Goal: Information Seeking & Learning: Understand process/instructions

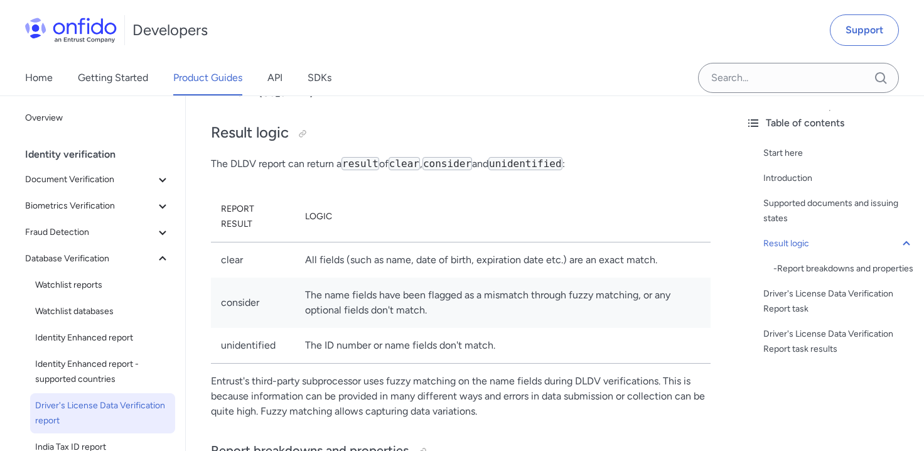
scroll to position [1139, 0]
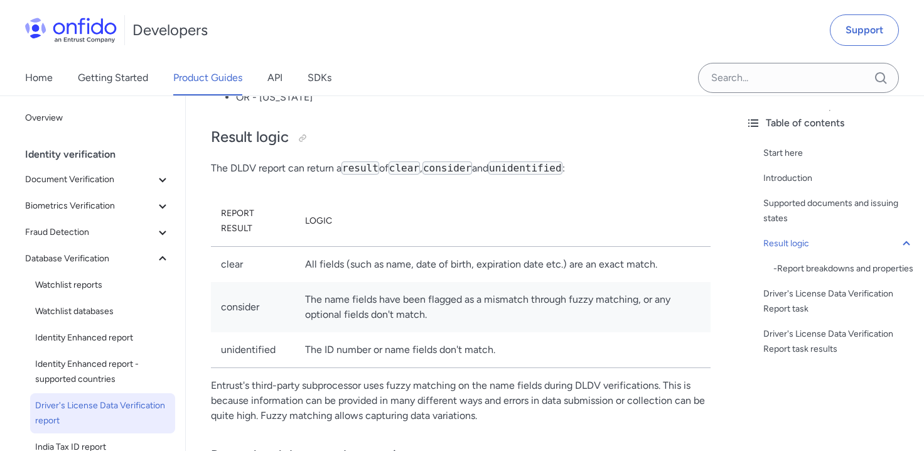
click at [240, 332] on td "unidentified" at bounding box center [253, 350] width 84 height 36
click at [236, 332] on td "unidentified" at bounding box center [253, 350] width 84 height 36
copy td "unidentified"
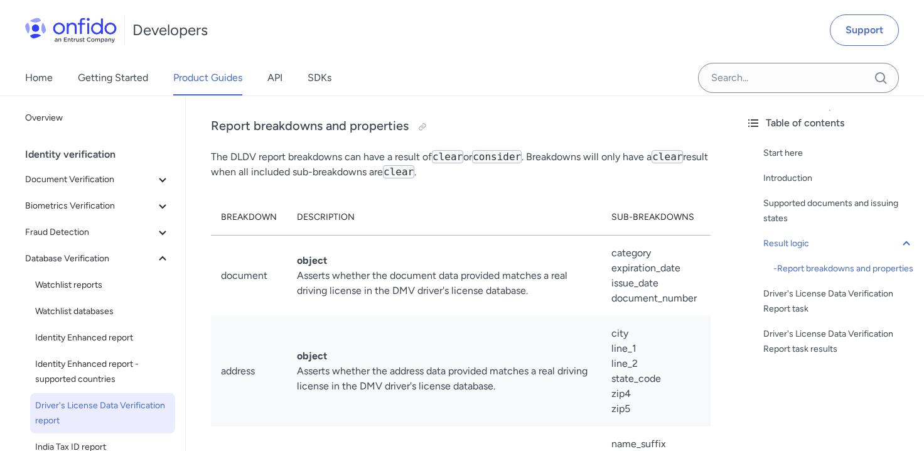
scroll to position [1464, 0]
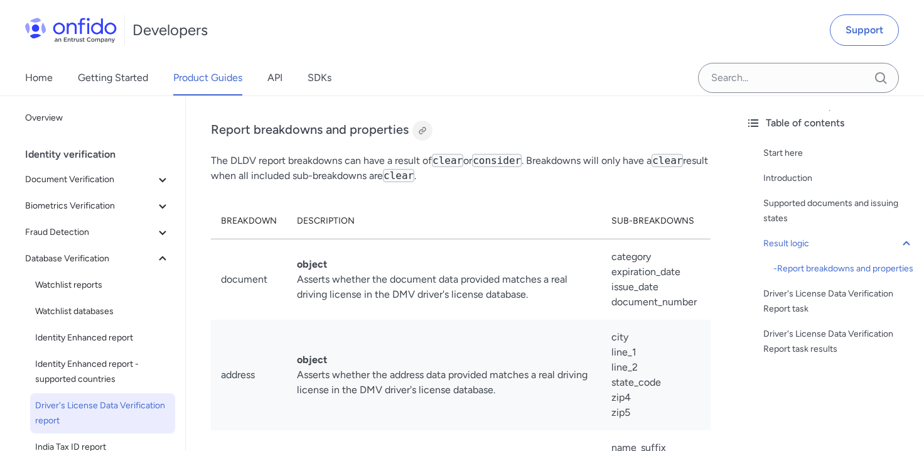
click at [421, 126] on div at bounding box center [423, 131] width 10 height 10
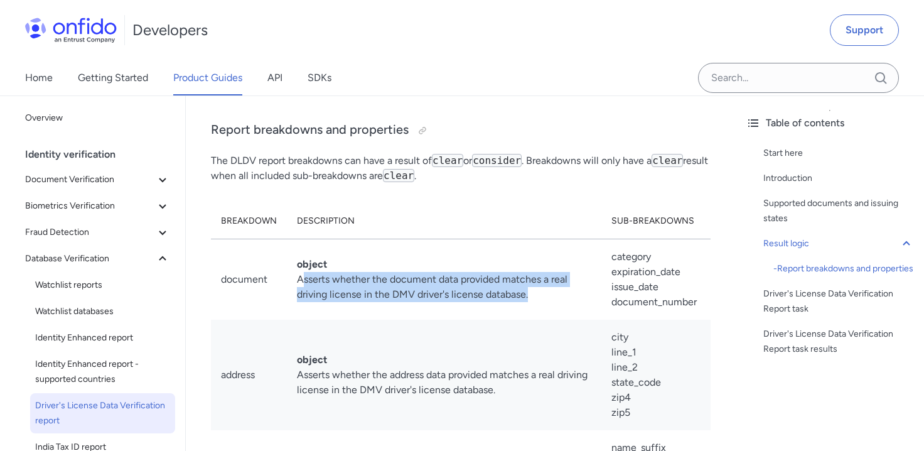
drag, startPoint x: 301, startPoint y: 267, endPoint x: 539, endPoint y: 278, distance: 238.2
click at [539, 278] on td "object Asserts whether the document data provided matches a real driving licens…" at bounding box center [444, 279] width 315 height 81
click at [324, 274] on td "object Asserts whether the document data provided matches a real driving licens…" at bounding box center [444, 279] width 315 height 81
drag, startPoint x: 296, startPoint y: 266, endPoint x: 524, endPoint y: 286, distance: 228.8
click at [524, 286] on td "object Asserts whether the document data provided matches a real driving licens…" at bounding box center [444, 279] width 315 height 81
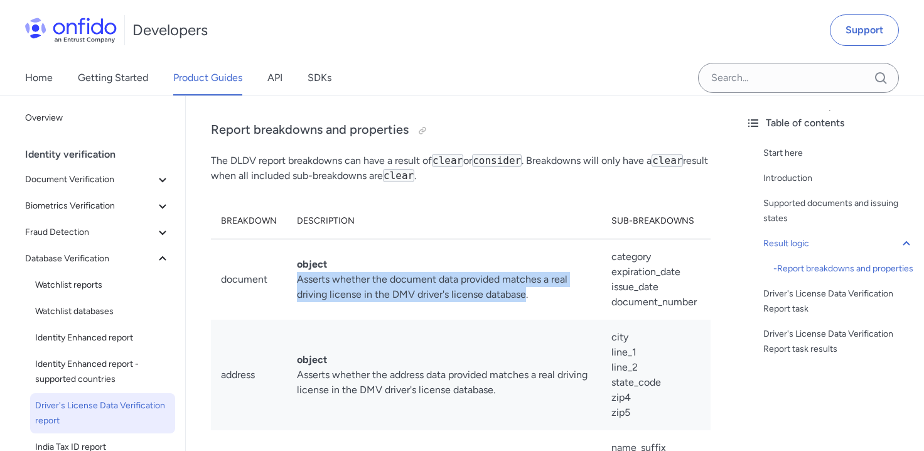
copy td "Asserts whether the document data provided matches a real driving license in th…"
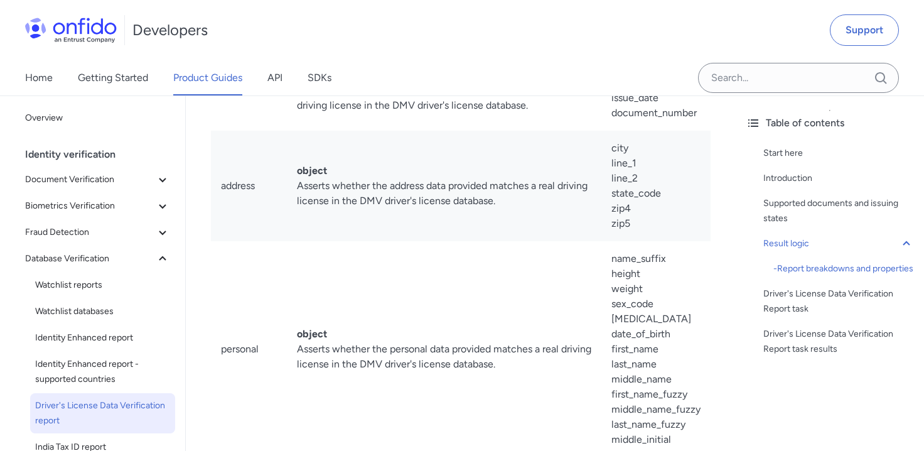
scroll to position [1825, 0]
